Goal: Task Accomplishment & Management: Use online tool/utility

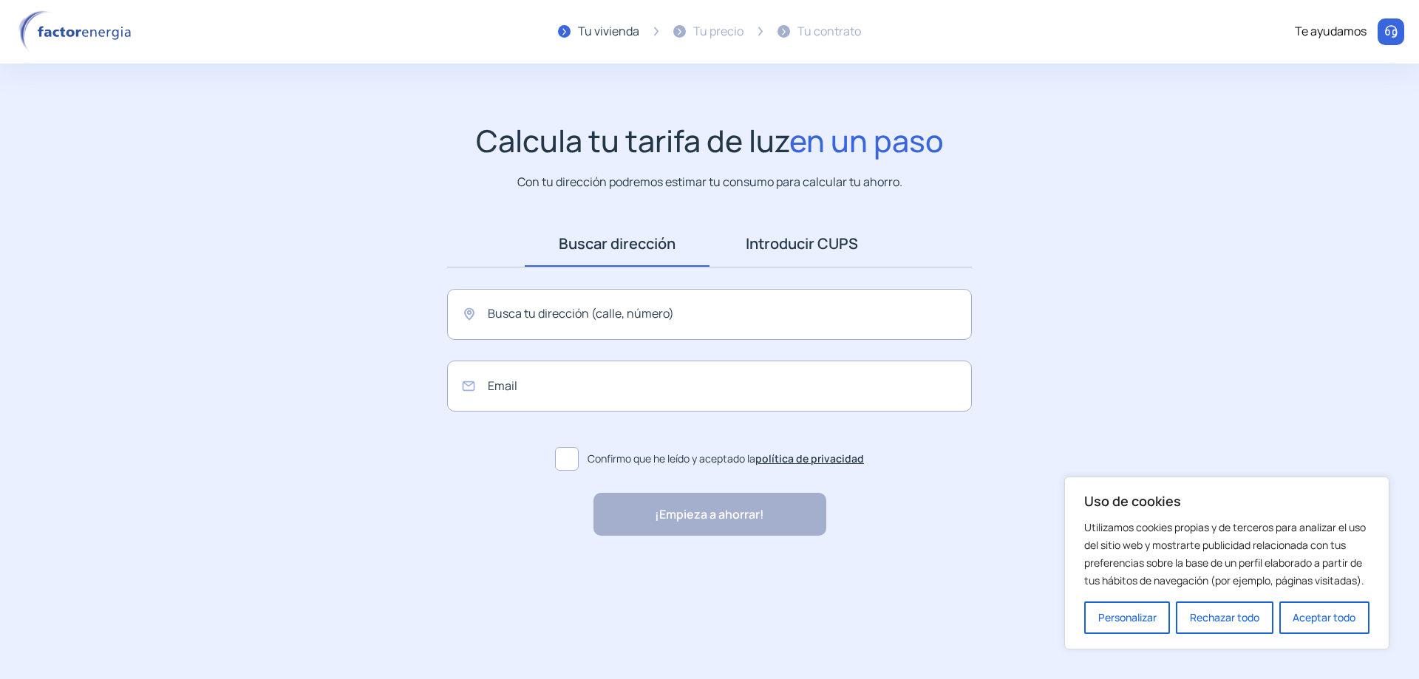
click at [798, 237] on link "Introducir CUPS" at bounding box center [802, 244] width 185 height 46
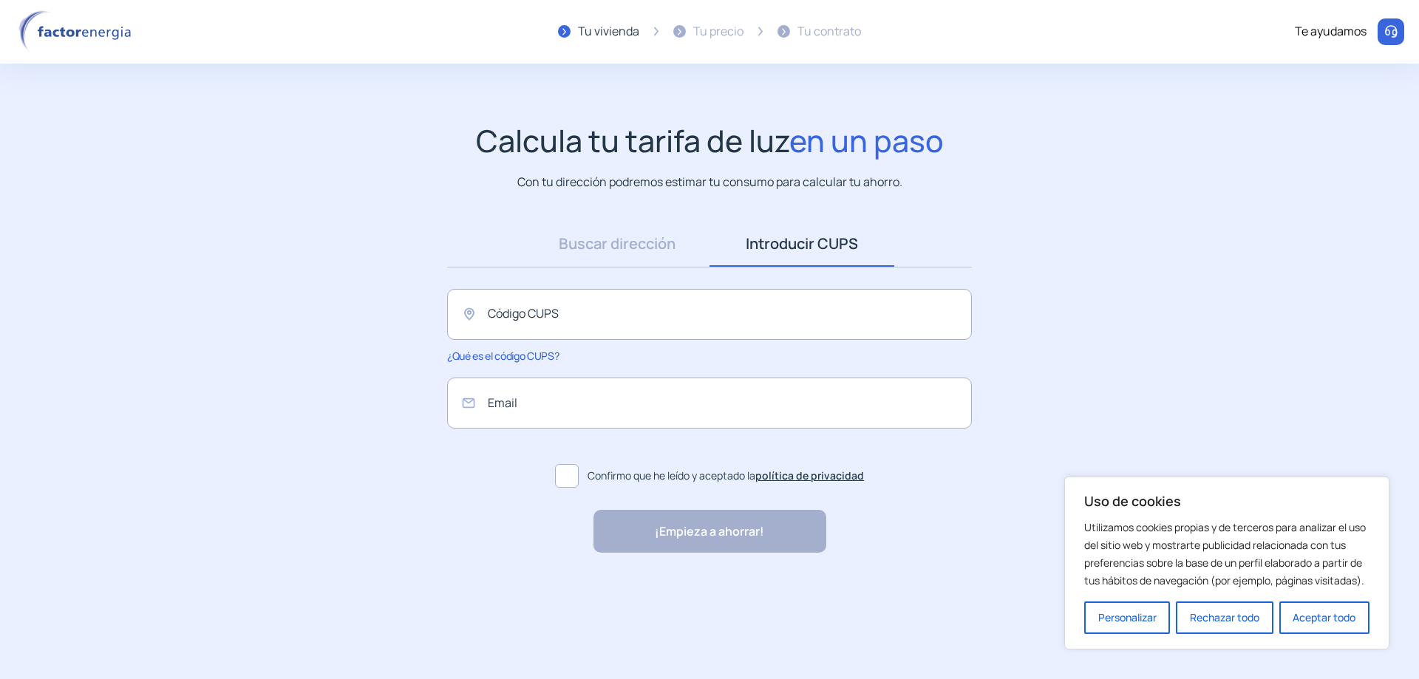
click at [71, 34] on img at bounding box center [78, 31] width 126 height 43
click at [97, 36] on img at bounding box center [78, 31] width 126 height 43
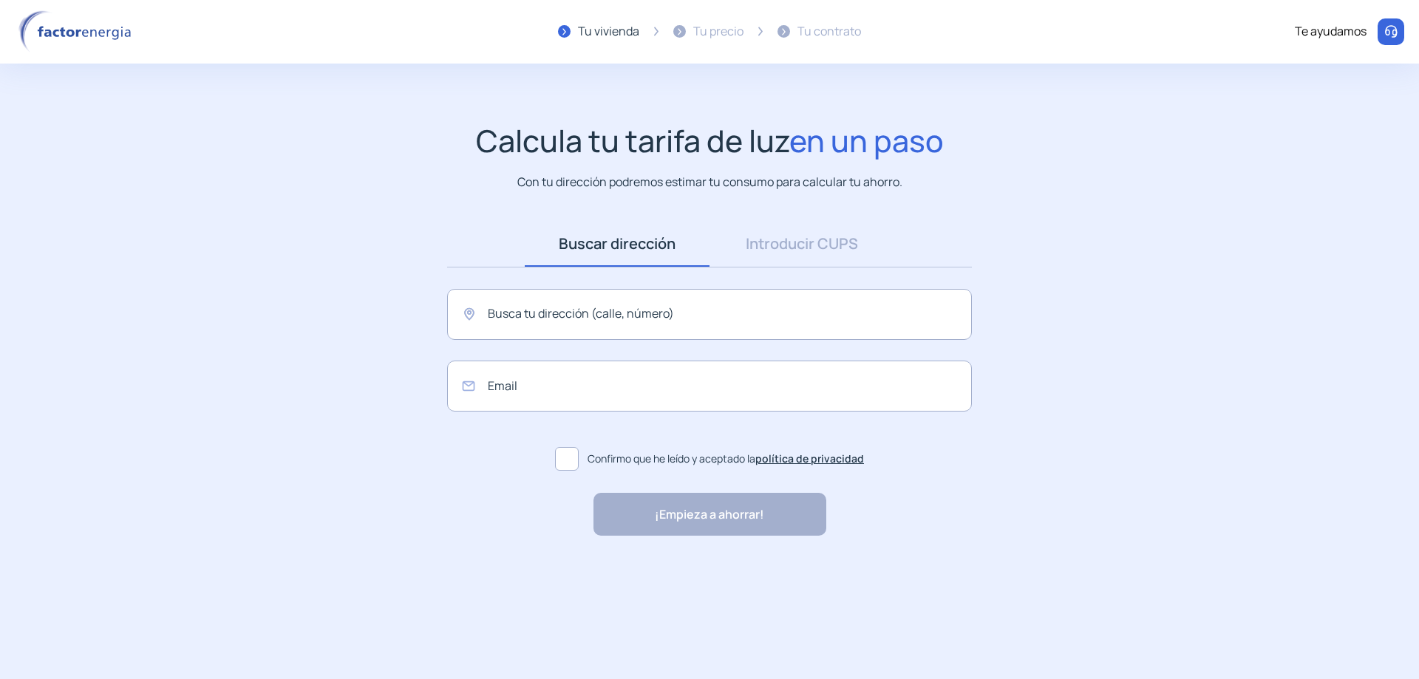
click at [42, 40] on img at bounding box center [78, 31] width 126 height 43
click at [72, 20] on img at bounding box center [78, 31] width 126 height 43
click at [67, 40] on img at bounding box center [78, 31] width 126 height 43
